Goal: Task Accomplishment & Management: Complete application form

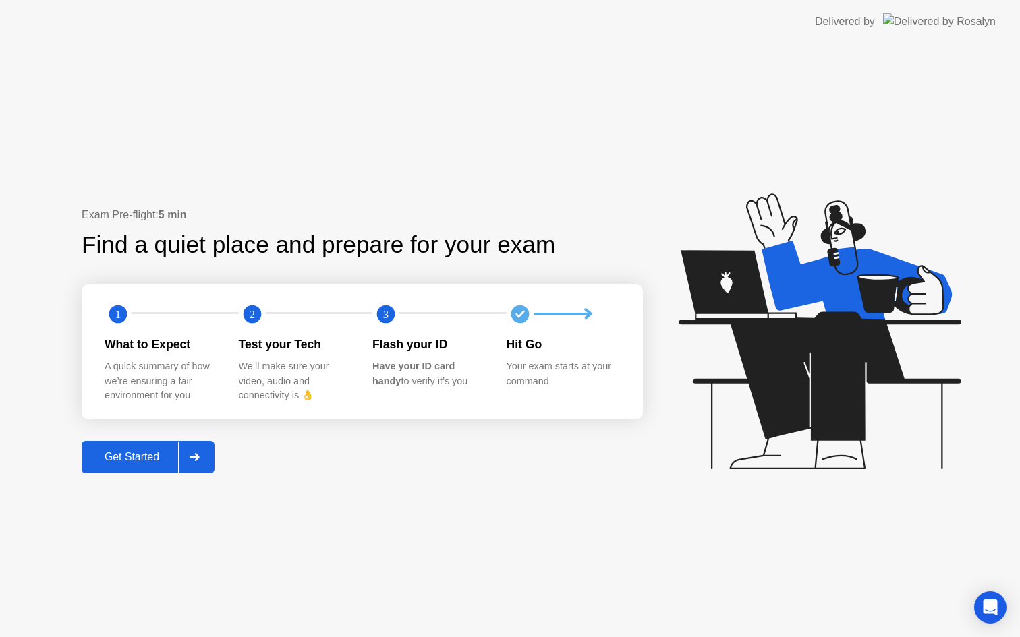
click at [151, 457] on div "Get Started" at bounding box center [132, 457] width 92 height 12
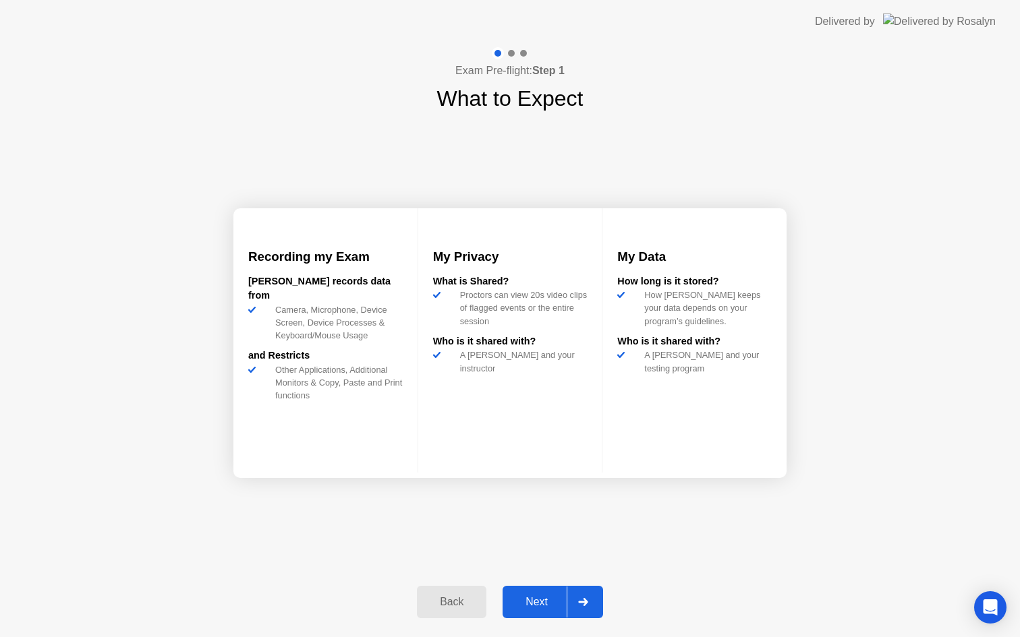
click at [547, 593] on button "Next" at bounding box center [552, 602] width 100 height 32
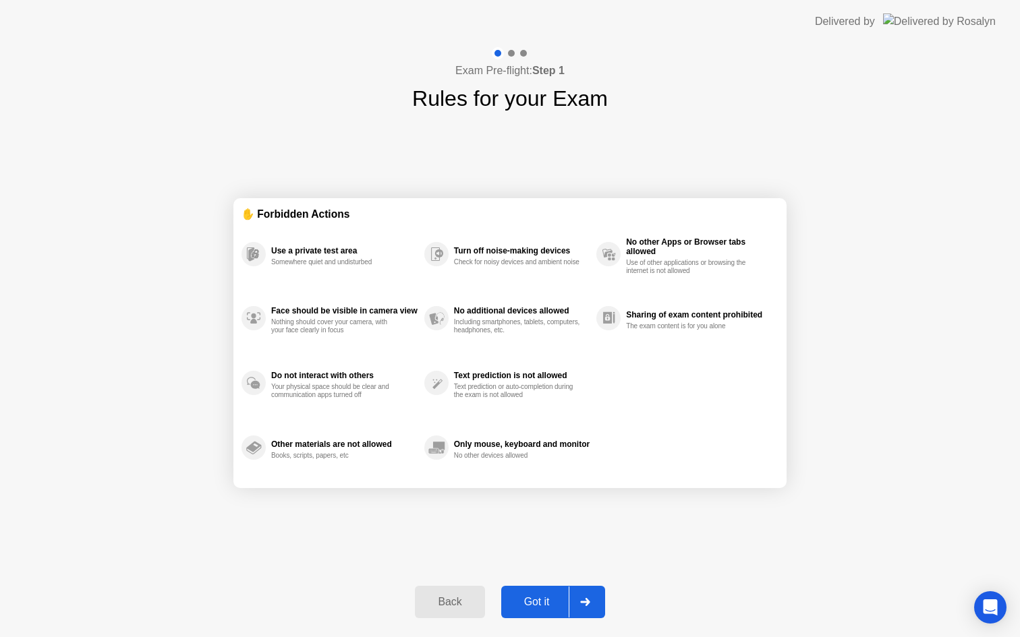
click at [544, 604] on div "Got it" at bounding box center [536, 602] width 63 height 12
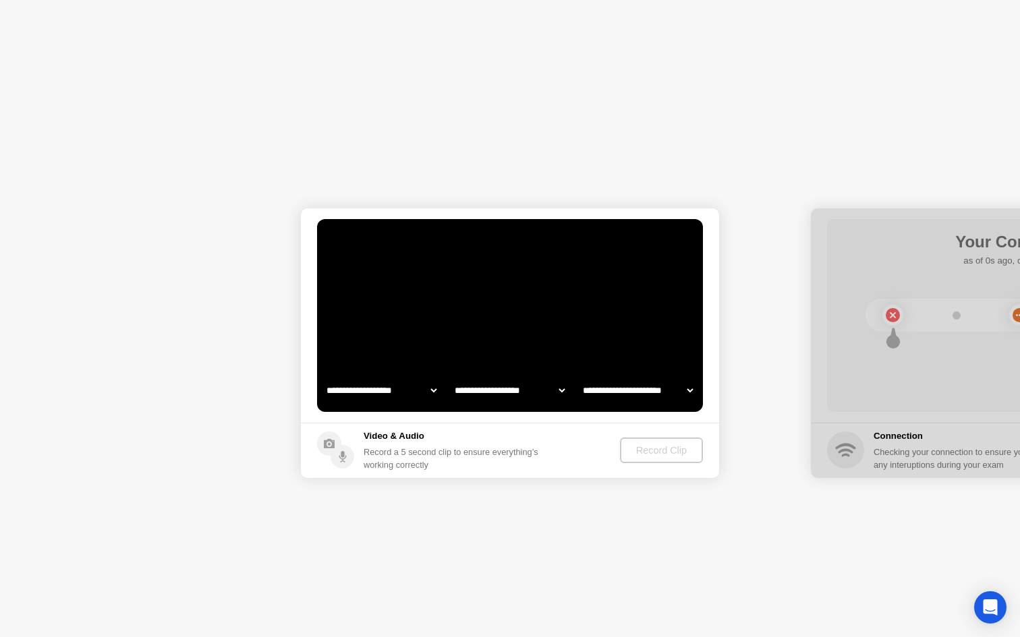
select select "**********"
select select "*******"
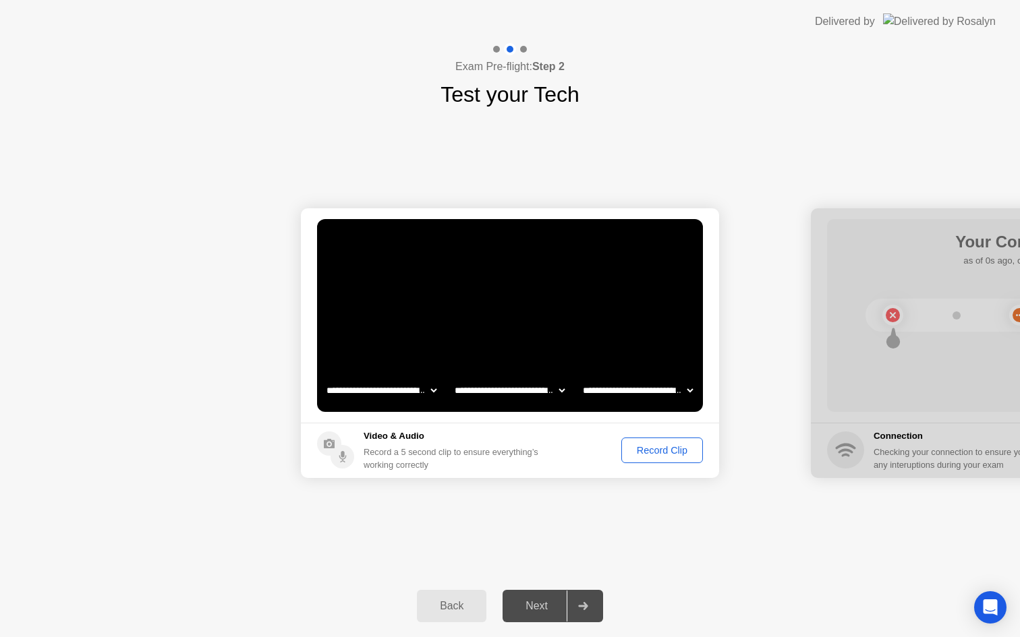
click at [669, 448] on div "Record Clip" at bounding box center [662, 450] width 72 height 11
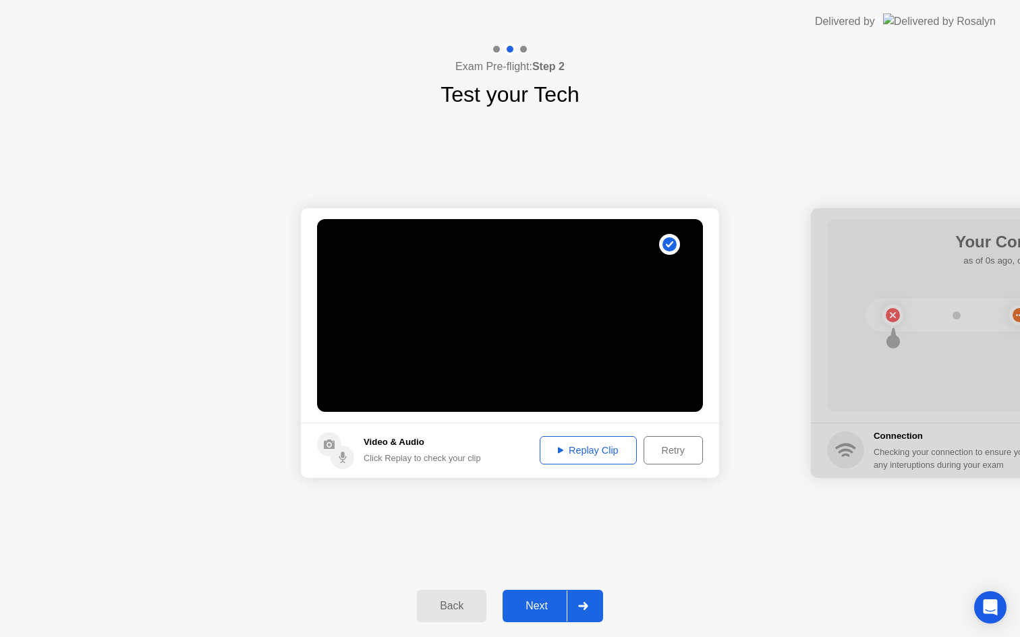
click at [538, 600] on div "Next" at bounding box center [537, 606] width 60 height 12
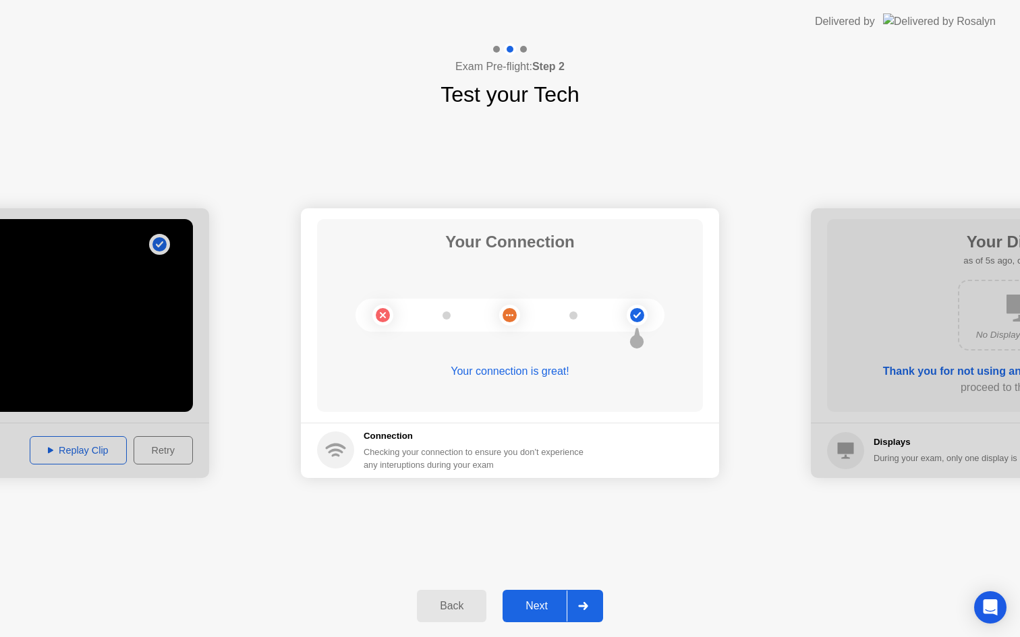
click at [538, 600] on div "Next" at bounding box center [537, 606] width 60 height 12
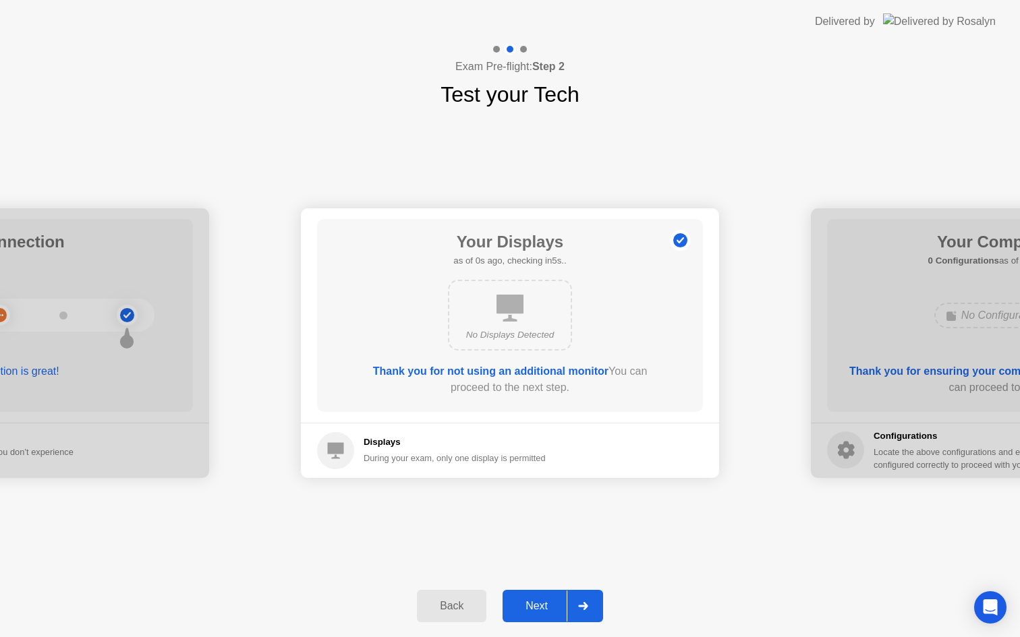
click at [538, 600] on div "Next" at bounding box center [537, 606] width 60 height 12
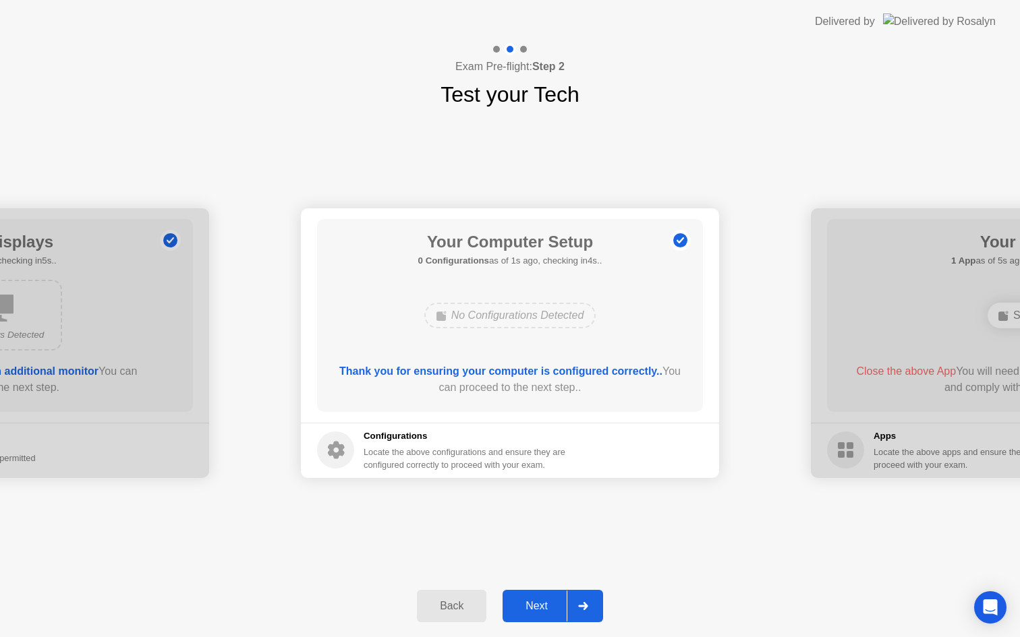
click at [538, 600] on div "Next" at bounding box center [537, 606] width 60 height 12
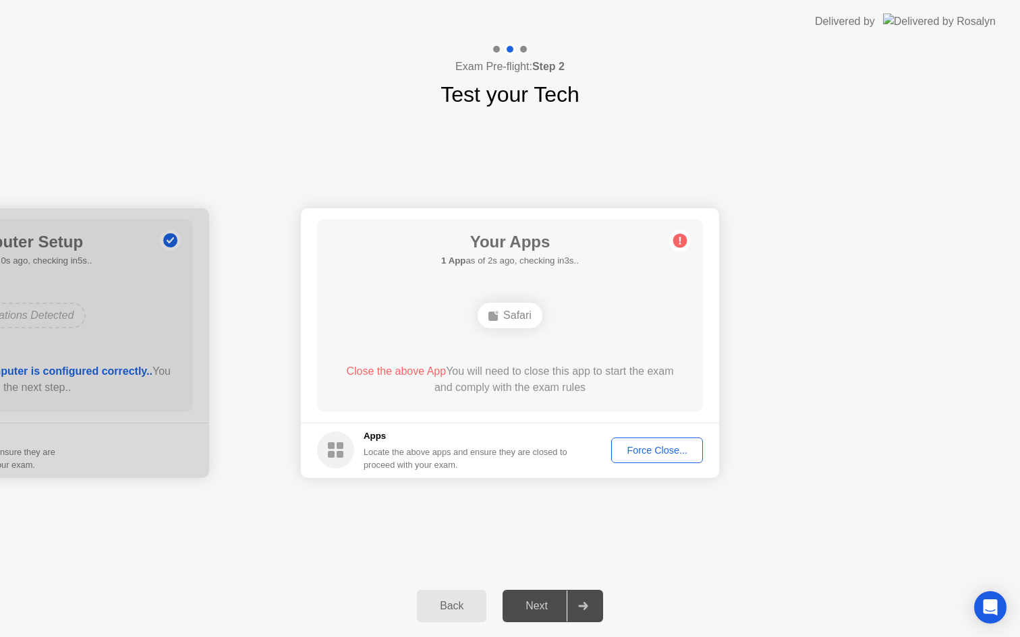
click at [676, 445] on div "Force Close..." at bounding box center [657, 450] width 82 height 11
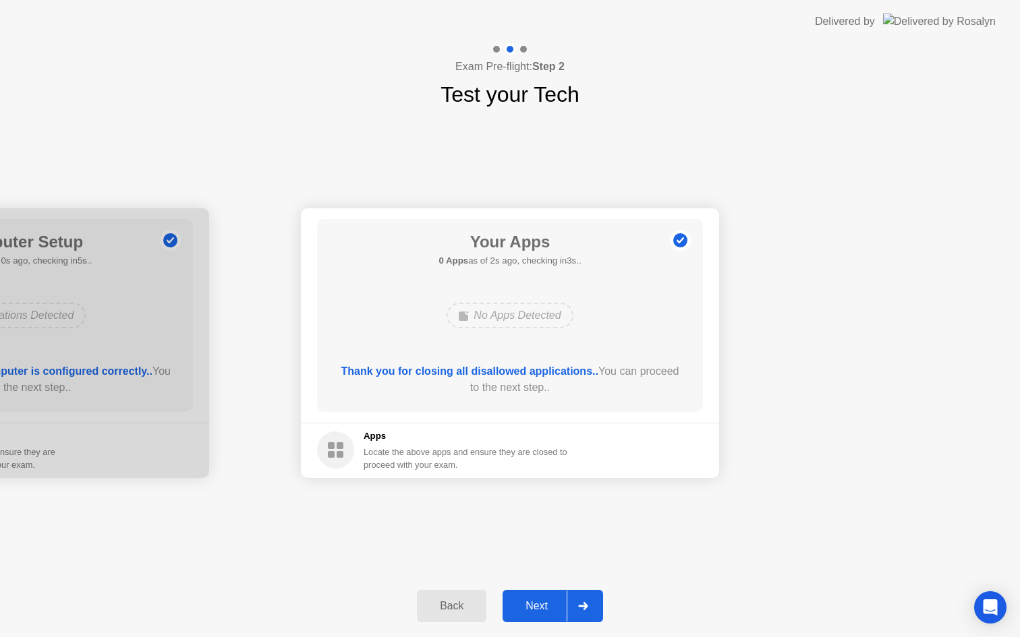
click at [542, 606] on div "Next" at bounding box center [537, 606] width 60 height 12
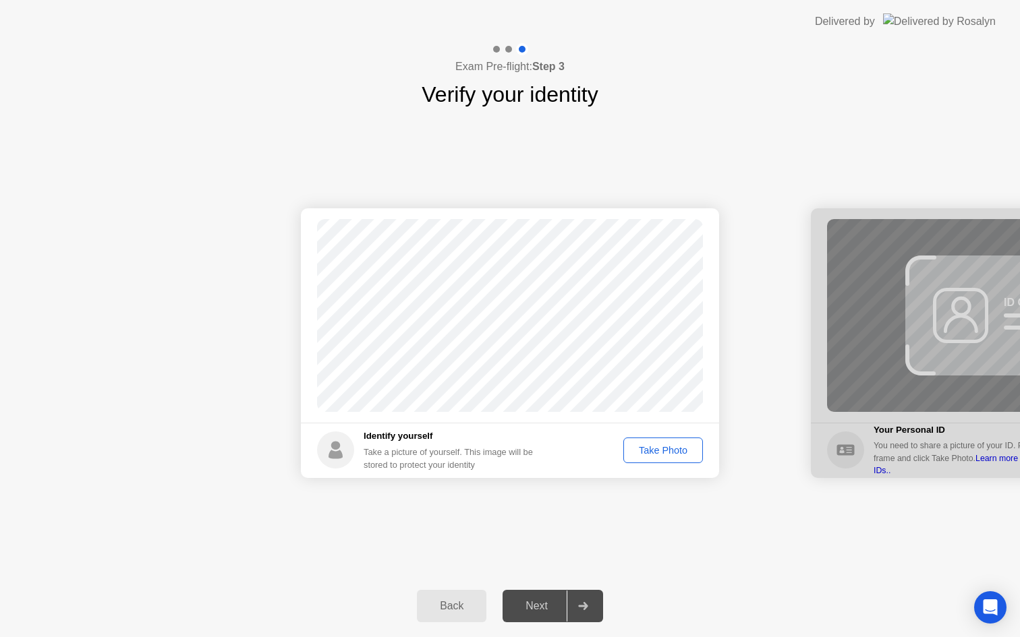
click at [668, 447] on div "Take Photo" at bounding box center [663, 450] width 70 height 11
click at [542, 603] on div "Next" at bounding box center [537, 606] width 60 height 12
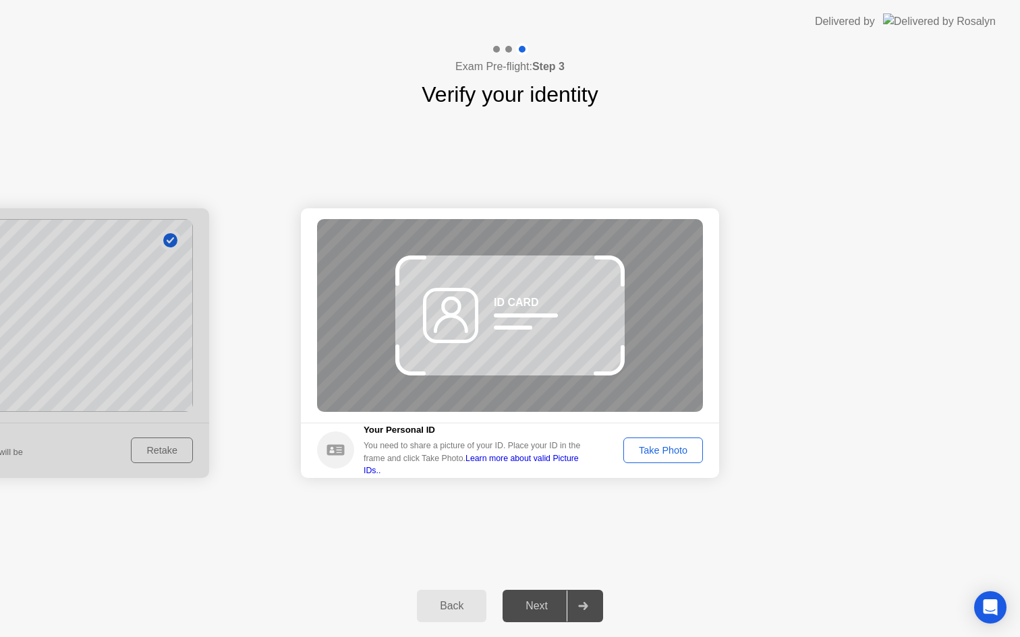
click at [668, 452] on div "Take Photo" at bounding box center [663, 450] width 70 height 11
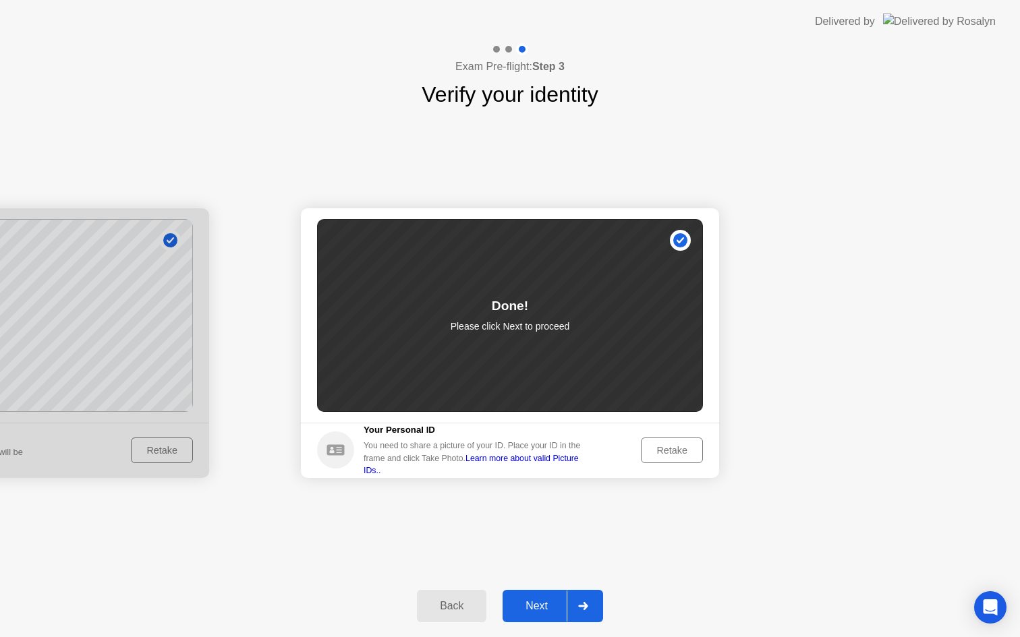
click at [538, 605] on div "Next" at bounding box center [537, 606] width 60 height 12
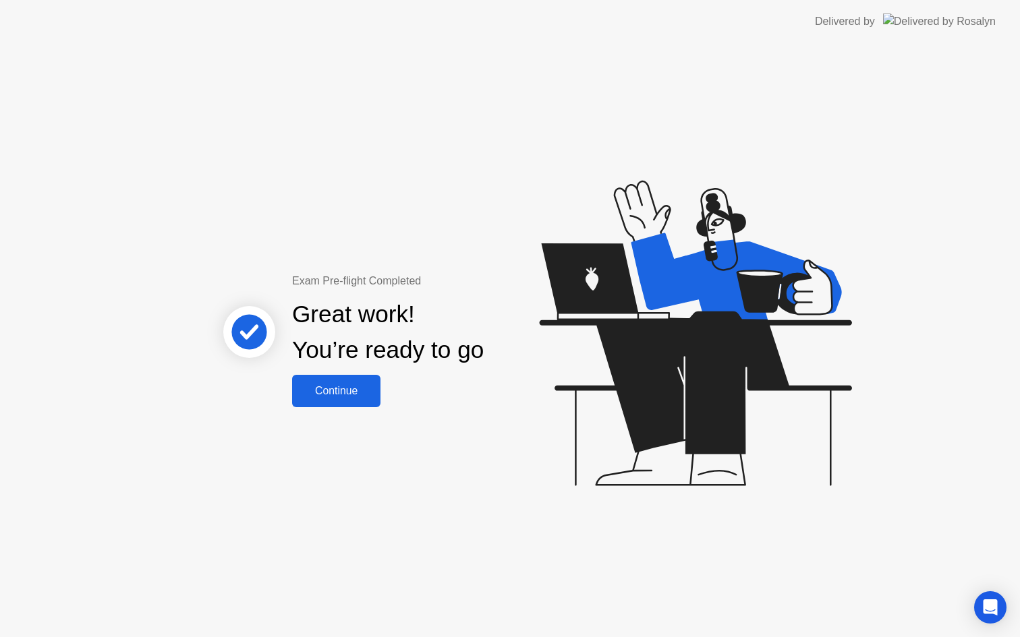
click at [340, 385] on div "Continue" at bounding box center [336, 391] width 80 height 12
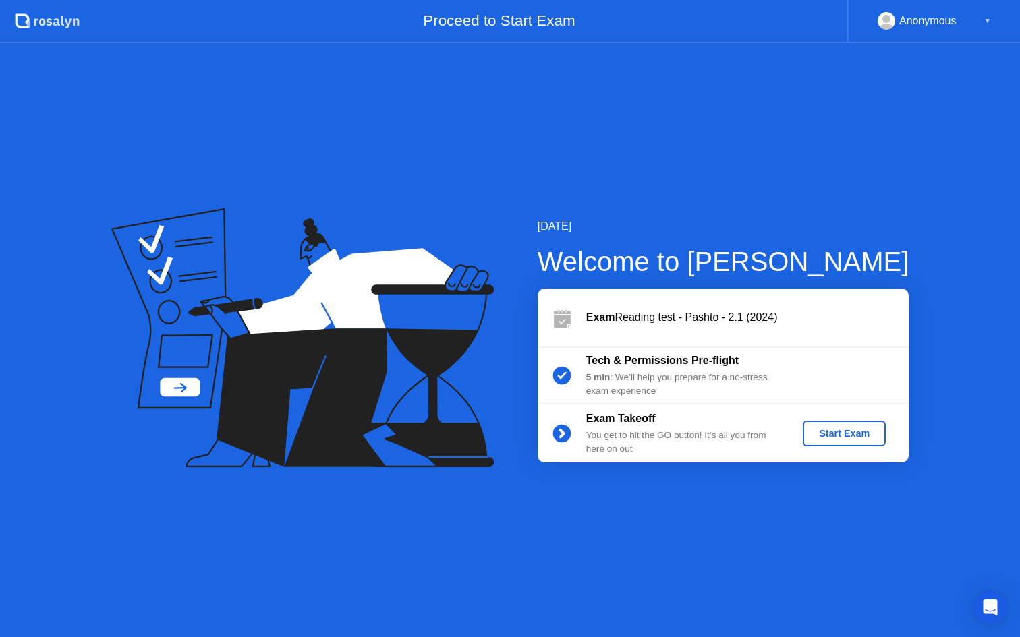
click at [832, 432] on div "Start Exam" at bounding box center [844, 433] width 72 height 11
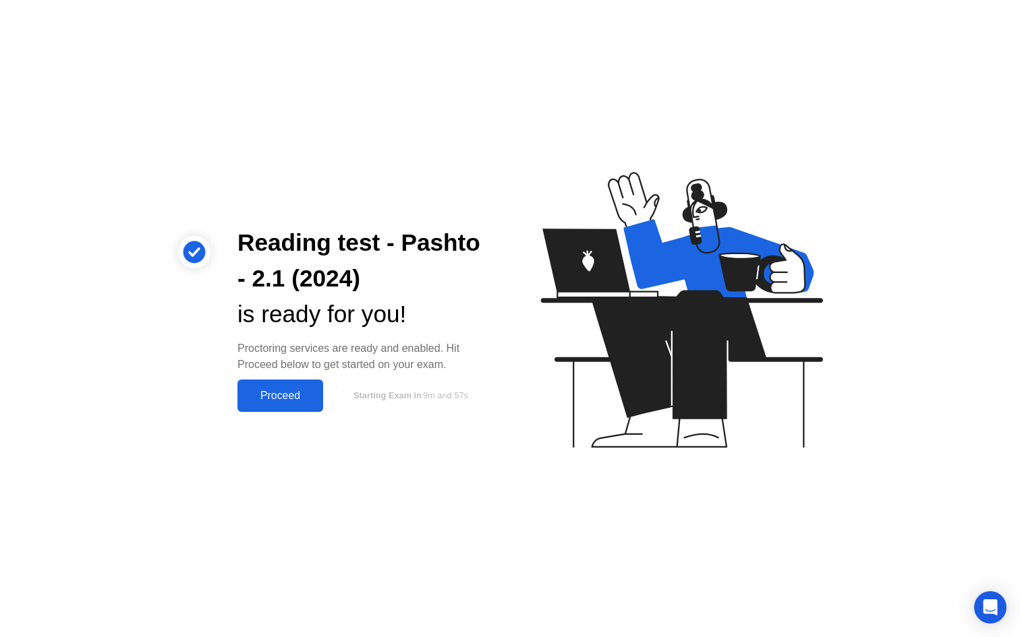
click at [274, 390] on div "Proceed" at bounding box center [280, 396] width 78 height 12
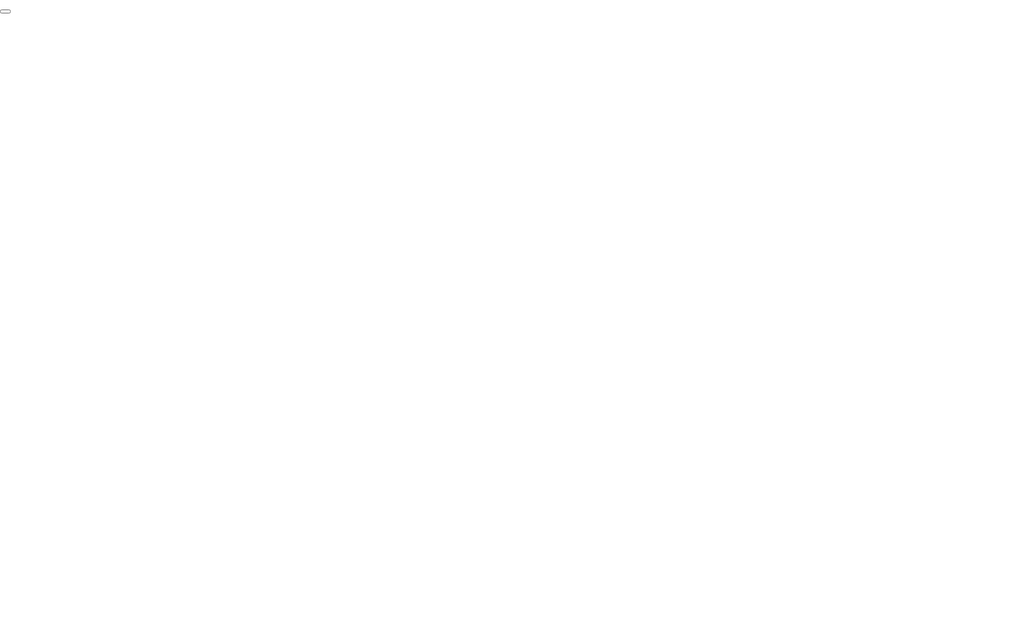
click div "End Proctoring Session"
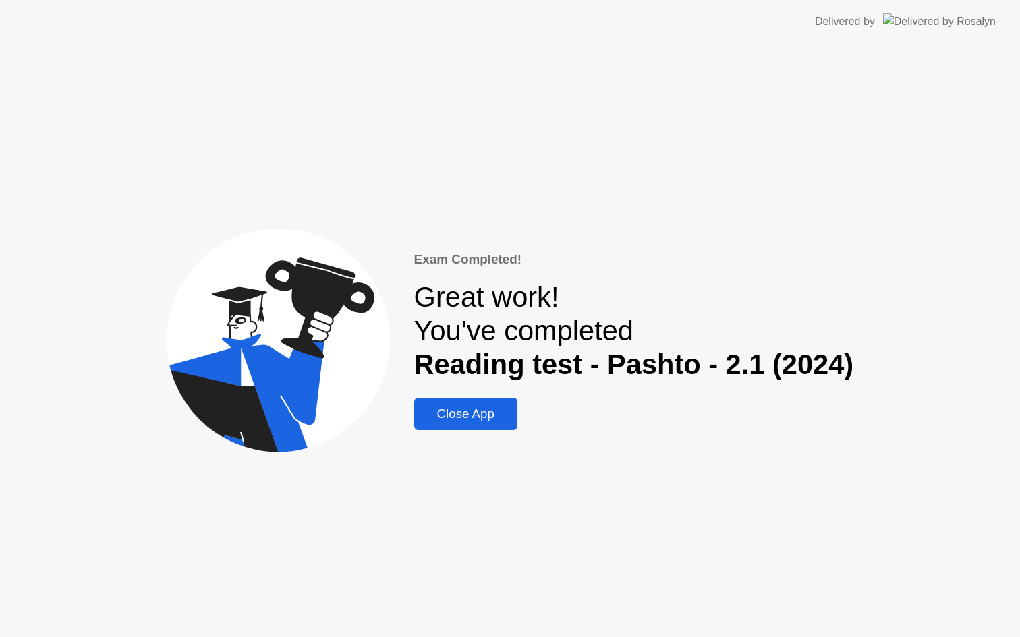
click at [471, 414] on div "Close App" at bounding box center [465, 414] width 95 height 15
